Goal: Information Seeking & Learning: Compare options

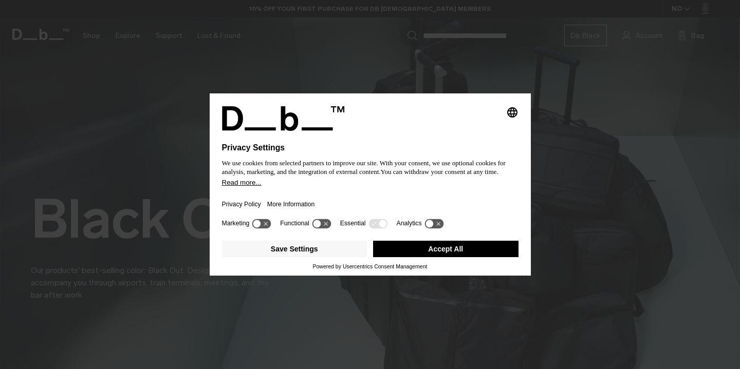
click at [441, 253] on button "Accept All" at bounding box center [445, 249] width 145 height 16
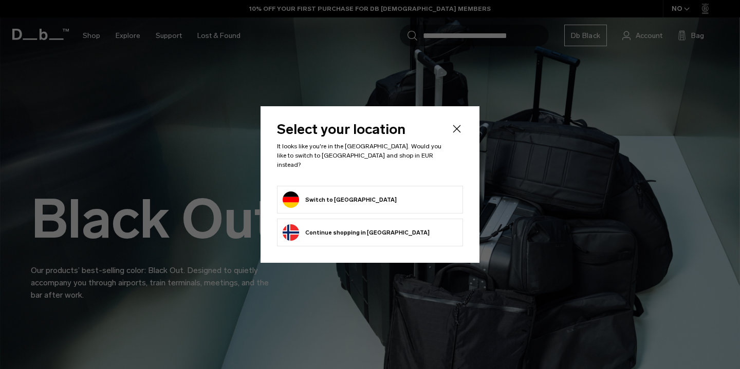
click at [385, 199] on form "Switch to [GEOGRAPHIC_DATA]" at bounding box center [370, 200] width 175 height 16
click at [328, 198] on button "Switch to Germany" at bounding box center [340, 200] width 114 height 16
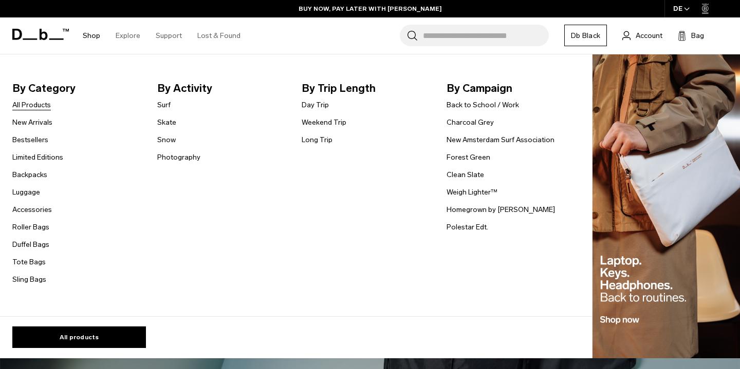
click at [33, 108] on link "All Products" at bounding box center [31, 105] width 39 height 11
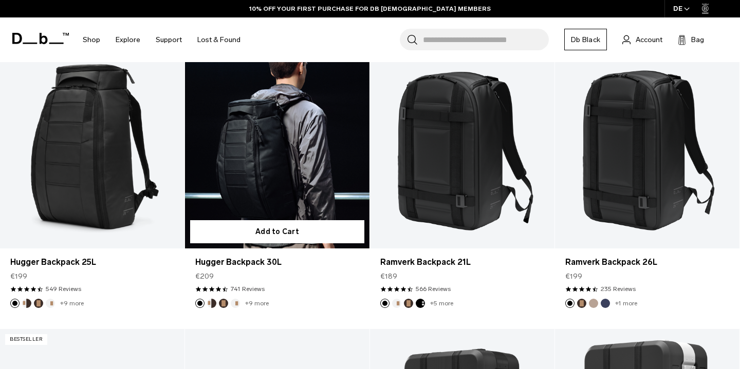
scroll to position [213, 0]
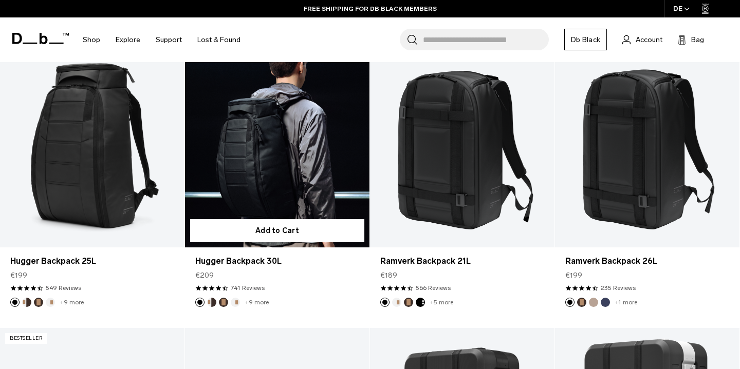
click at [267, 169] on link "Hugger Backpack 30L" at bounding box center [277, 145] width 184 height 205
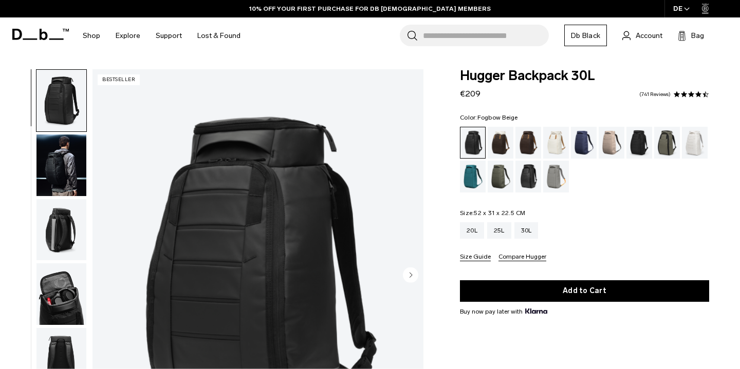
click at [614, 146] on div "Fogbow Beige" at bounding box center [611, 143] width 26 height 32
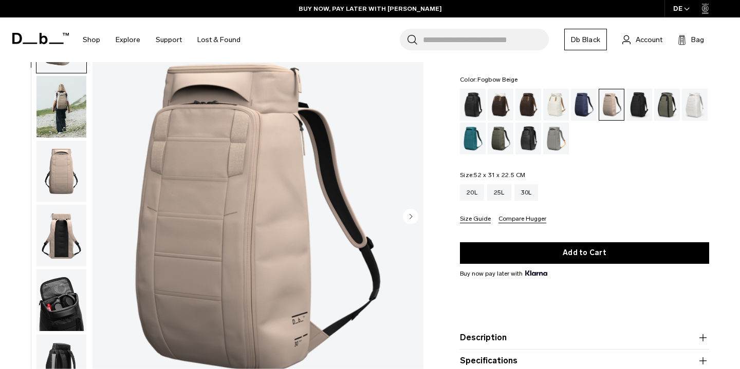
scroll to position [59, 0]
click at [692, 118] on div "Clean Slate" at bounding box center [695, 105] width 26 height 32
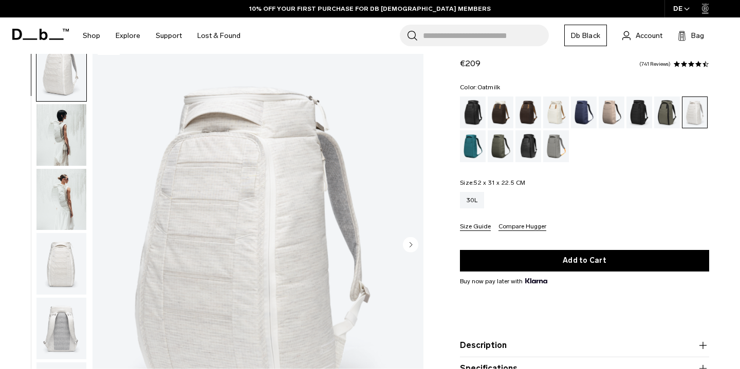
click at [557, 114] on div "Oatmilk" at bounding box center [556, 113] width 26 height 32
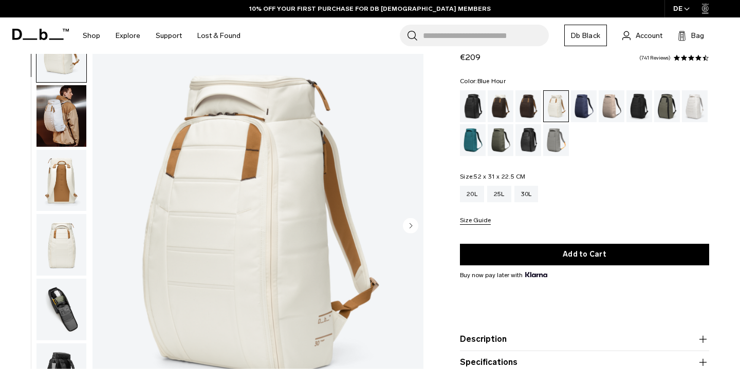
click at [584, 103] on div "Blue Hour" at bounding box center [584, 106] width 26 height 32
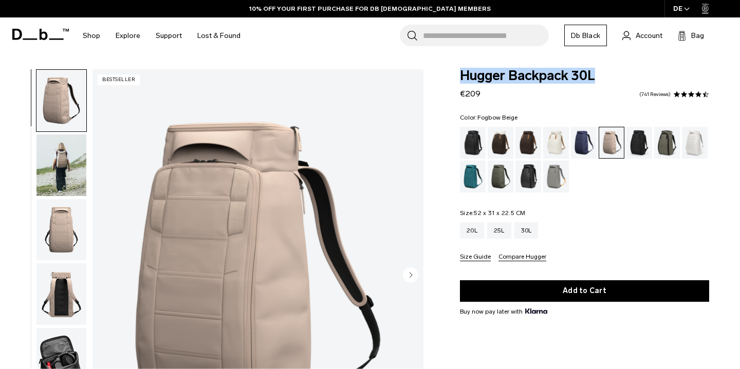
drag, startPoint x: 600, startPoint y: 76, endPoint x: 459, endPoint y: 64, distance: 141.7
click at [458, 64] on body "Skip to content BUY NOW, PAY LATER WITH KLARNA 10% OFF YOUR FIRST PURCHASE FOR …" at bounding box center [370, 184] width 740 height 369
